Goal: Task Accomplishment & Management: Use online tool/utility

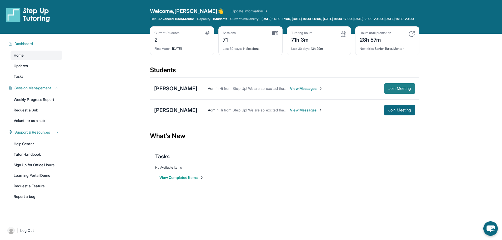
click at [398, 90] on span "Join Meeting" at bounding box center [400, 88] width 23 height 3
click at [177, 91] on div "[PERSON_NAME]" at bounding box center [175, 88] width 43 height 7
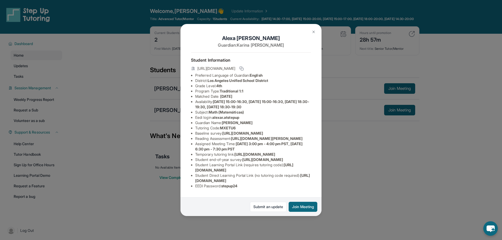
click at [231, 120] on span "alexar.atstepup" at bounding box center [225, 117] width 27 height 4
click at [239, 120] on span "alexar.atstepup" at bounding box center [225, 117] width 27 height 4
click at [248, 120] on li "Eedi login : alexar.atstepup" at bounding box center [253, 117] width 116 height 5
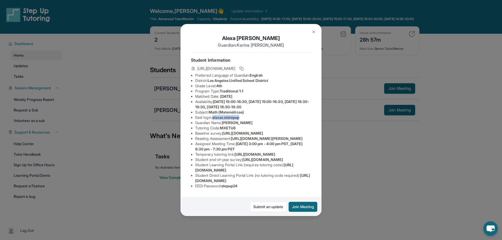
drag, startPoint x: 242, startPoint y: 121, endPoint x: 215, endPoint y: 123, distance: 26.4
click at [215, 120] on li "Eedi login : alexar.atstepup" at bounding box center [253, 117] width 116 height 5
copy span "alexar.atstepup"
